Goal: Navigation & Orientation: Go to known website

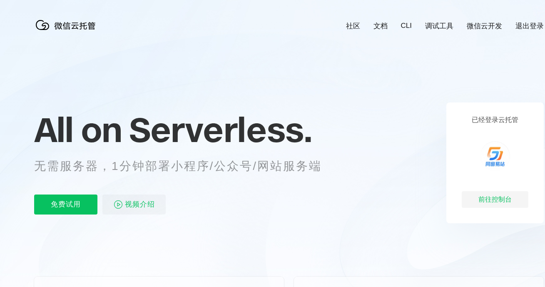
scroll to position [0, 1481]
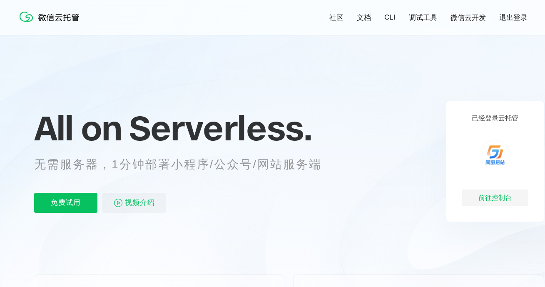
scroll to position [426, 0]
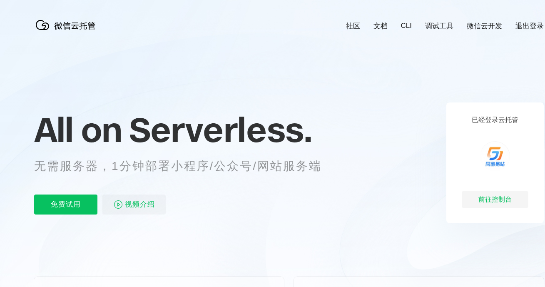
scroll to position [0, 1481]
